Goal: Information Seeking & Learning: Learn about a topic

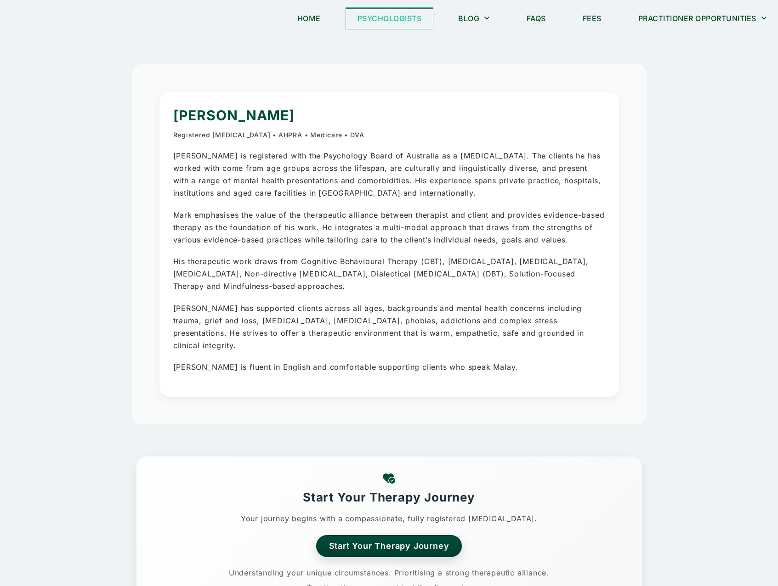
click at [397, 14] on link "Psychologists" at bounding box center [389, 18] width 87 height 21
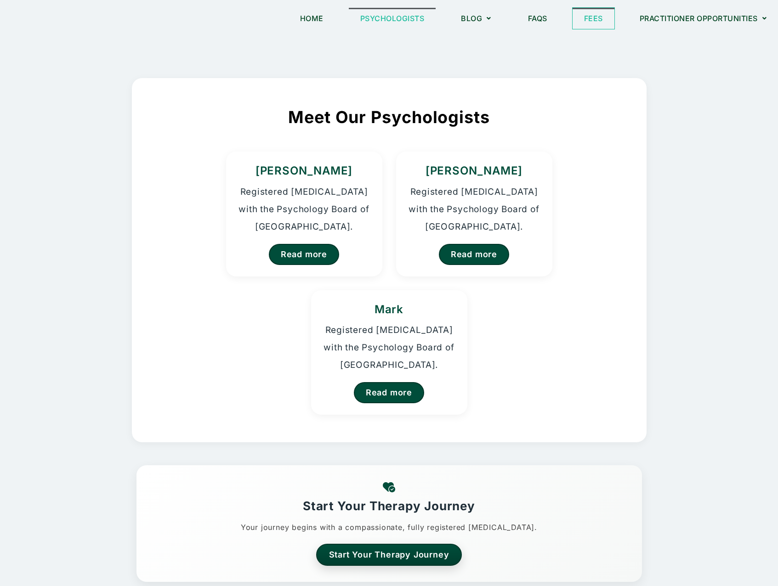
click at [598, 16] on link "Fees" at bounding box center [593, 18] width 42 height 21
